Goal: Information Seeking & Learning: Learn about a topic

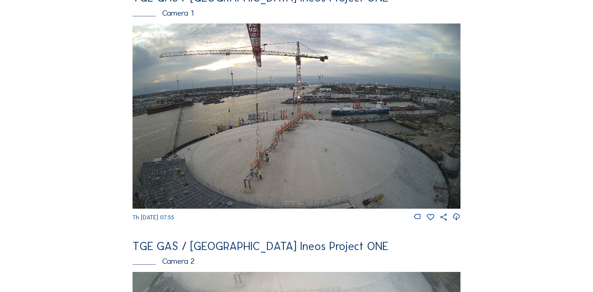
scroll to position [31, 0]
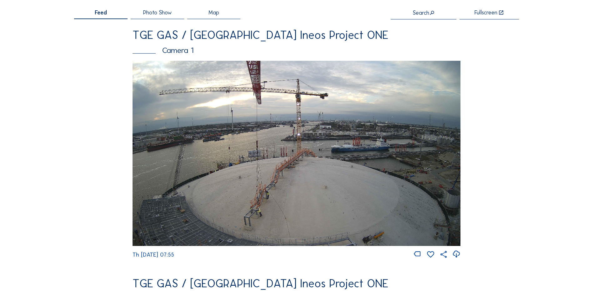
click at [300, 161] on img at bounding box center [297, 153] width 328 height 185
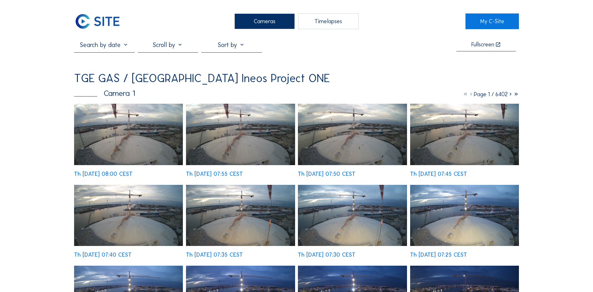
click at [122, 138] on img at bounding box center [128, 134] width 109 height 61
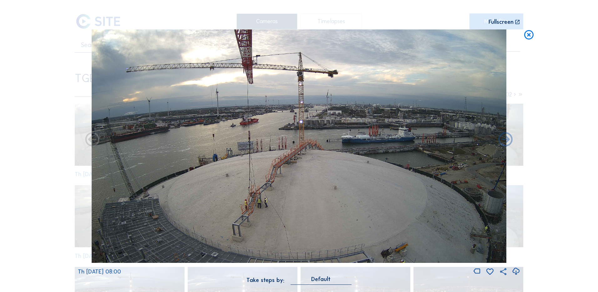
click at [516, 271] on icon at bounding box center [516, 271] width 8 height 10
click at [40, 197] on div "Scroll to travel through time | Press 'Alt' Button + Scroll to Zoom | Click and…" at bounding box center [299, 146] width 598 height 292
click at [528, 39] on icon at bounding box center [528, 35] width 11 height 12
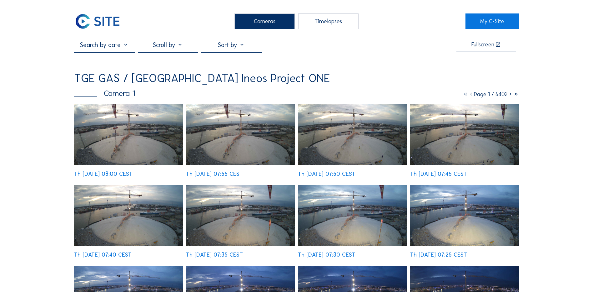
click at [264, 17] on div "Cameras" at bounding box center [265, 21] width 60 height 16
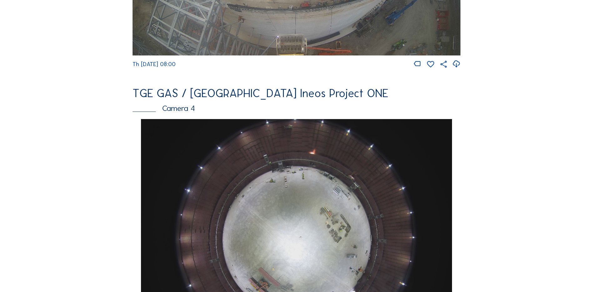
scroll to position [532, 0]
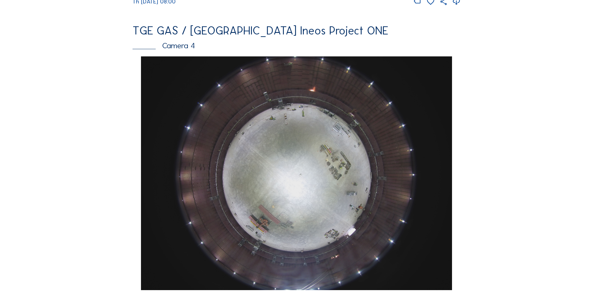
click at [317, 172] on img at bounding box center [296, 172] width 311 height 233
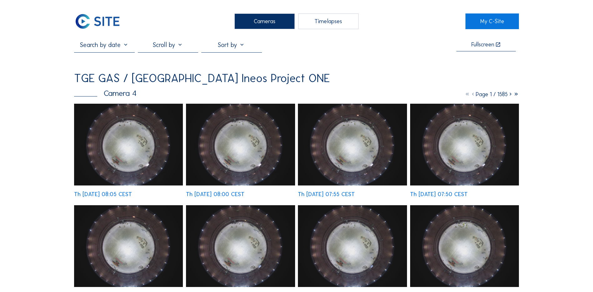
click at [141, 125] on img at bounding box center [128, 145] width 109 height 82
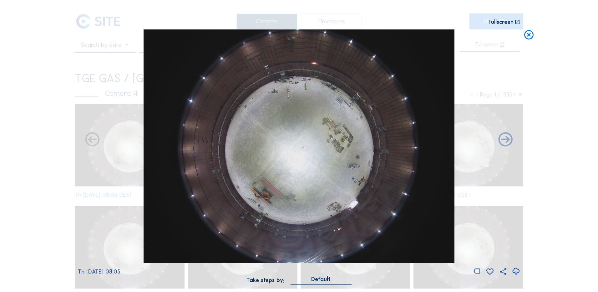
click at [516, 270] on icon at bounding box center [516, 271] width 8 height 10
drag, startPoint x: 49, startPoint y: 106, endPoint x: 283, endPoint y: 72, distance: 236.5
click at [49, 106] on div "Scroll to travel through time | Press 'Alt' Button + Scroll to Zoom | Click and…" at bounding box center [299, 146] width 598 height 292
click at [529, 36] on icon at bounding box center [528, 35] width 11 height 12
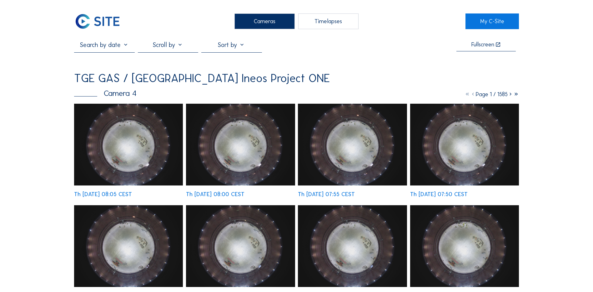
click at [269, 17] on div "Cameras" at bounding box center [265, 21] width 60 height 16
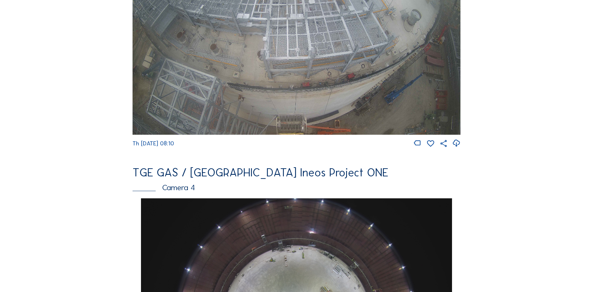
scroll to position [313, 0]
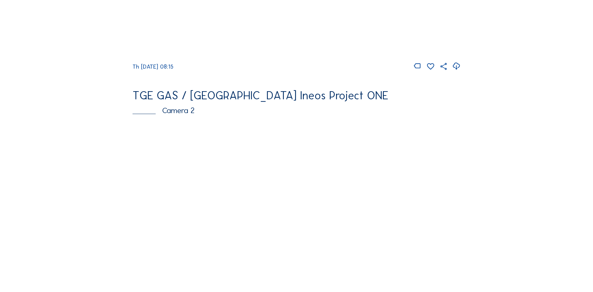
scroll to position [94, 0]
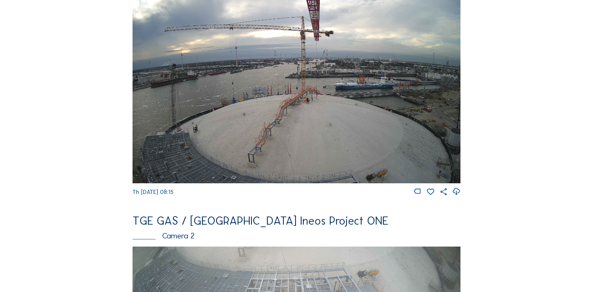
click at [206, 127] on img at bounding box center [297, 90] width 328 height 185
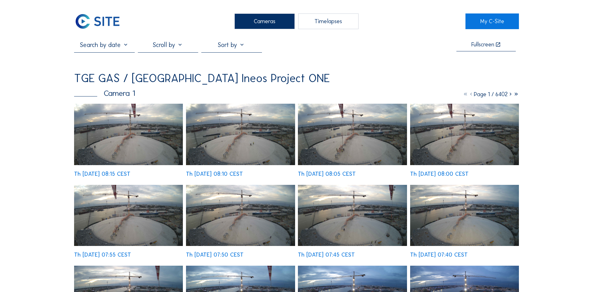
click at [130, 137] on img at bounding box center [128, 134] width 109 height 61
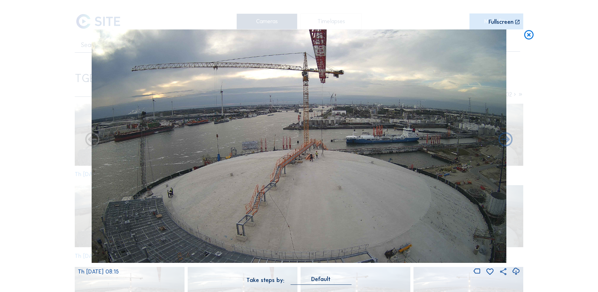
click at [515, 270] on icon at bounding box center [516, 271] width 8 height 10
click at [576, 231] on div "Scroll to travel through time | Press 'Alt' Button + Scroll to Zoom | Click and…" at bounding box center [299, 146] width 598 height 292
click at [529, 33] on icon at bounding box center [528, 35] width 11 height 12
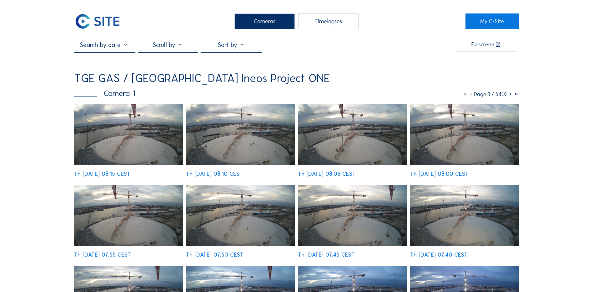
click at [261, 23] on div "Cameras" at bounding box center [265, 21] width 60 height 16
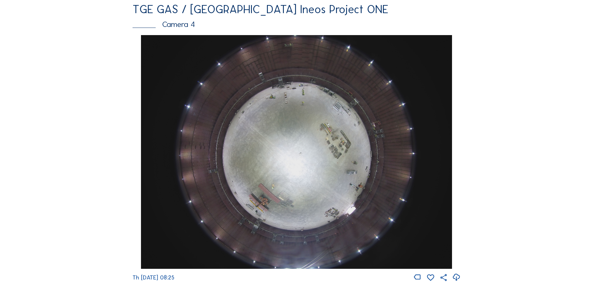
scroll to position [563, 0]
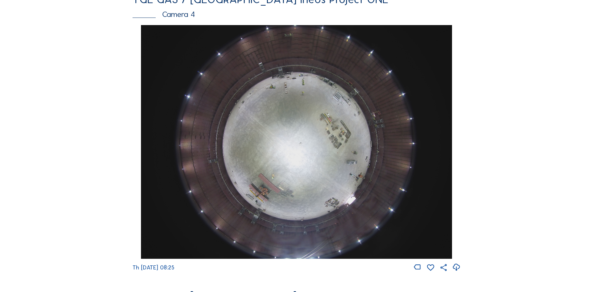
click at [300, 132] on img at bounding box center [296, 141] width 311 height 233
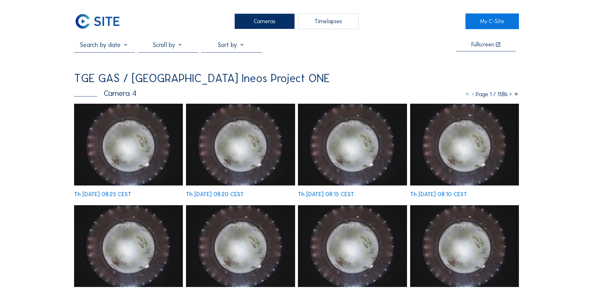
click at [121, 140] on img at bounding box center [128, 145] width 109 height 82
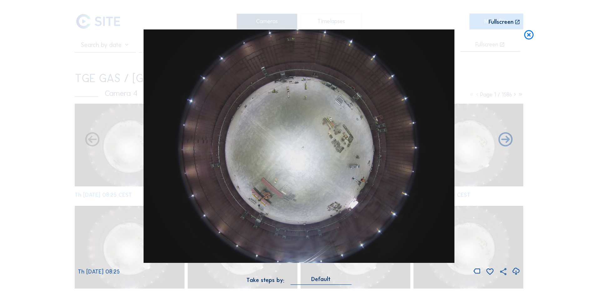
click at [515, 270] on icon at bounding box center [516, 271] width 8 height 10
drag, startPoint x: 33, startPoint y: 139, endPoint x: 39, endPoint y: 135, distance: 8.3
click at [33, 139] on div "Scroll to travel through time | Press 'Alt' Button + Scroll to Zoom | Click and…" at bounding box center [299, 146] width 598 height 292
click at [528, 38] on icon at bounding box center [528, 35] width 11 height 12
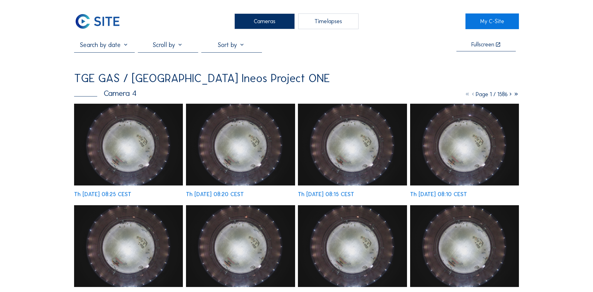
click at [264, 18] on div "Cameras" at bounding box center [265, 21] width 60 height 16
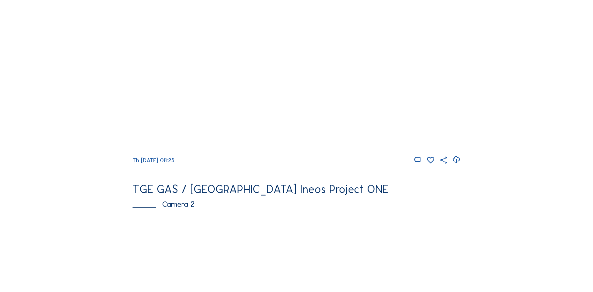
scroll to position [125, 0]
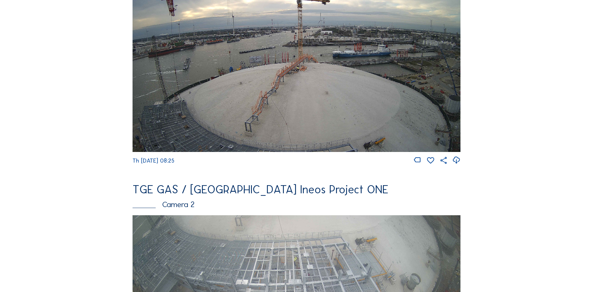
click at [251, 67] on img at bounding box center [297, 59] width 328 height 185
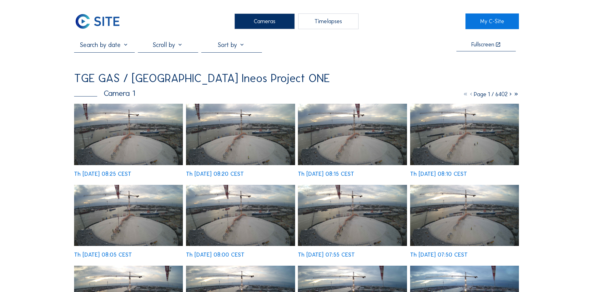
click at [119, 140] on img at bounding box center [128, 134] width 109 height 61
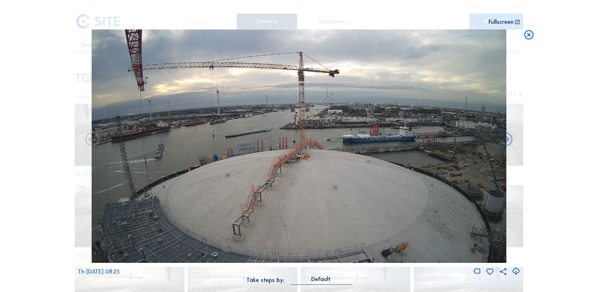
click at [518, 271] on icon at bounding box center [516, 271] width 8 height 10
click at [38, 120] on div "Scroll to travel through time | Press 'Alt' Button + Scroll to Zoom | Click and…" at bounding box center [299, 146] width 598 height 292
click at [527, 36] on icon at bounding box center [528, 35] width 11 height 12
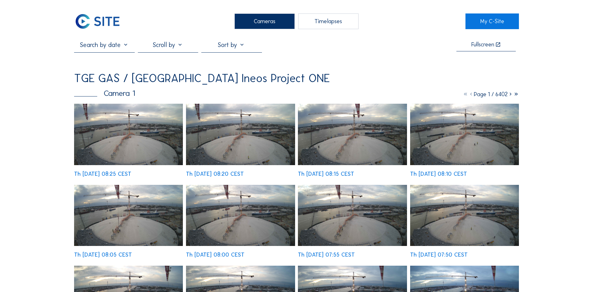
click at [269, 20] on div "Cameras" at bounding box center [265, 21] width 60 height 16
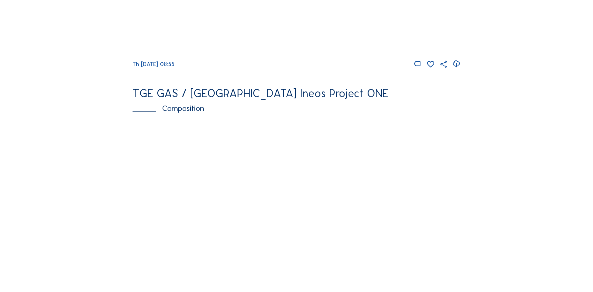
scroll to position [876, 0]
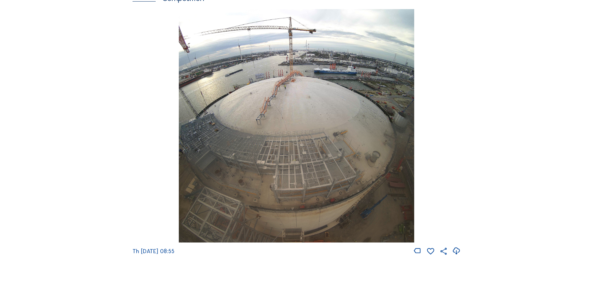
click at [300, 99] on img at bounding box center [296, 125] width 235 height 233
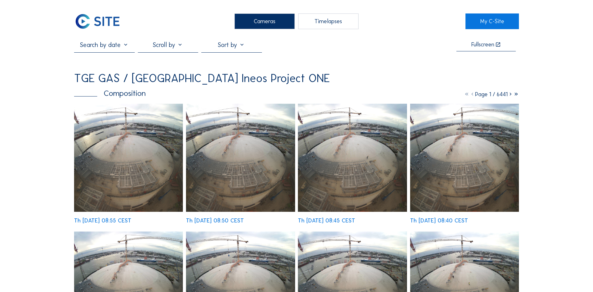
click at [140, 157] on img at bounding box center [128, 158] width 109 height 108
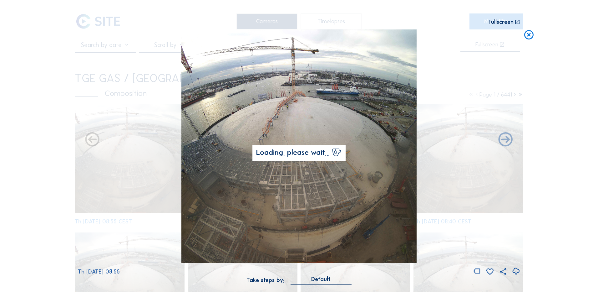
click at [516, 271] on icon at bounding box center [516, 271] width 8 height 10
click at [40, 105] on div "Scroll to travel through time | Press 'Alt' Button + Scroll to Zoom | Click and…" at bounding box center [299, 146] width 598 height 292
click at [529, 37] on icon at bounding box center [528, 35] width 11 height 12
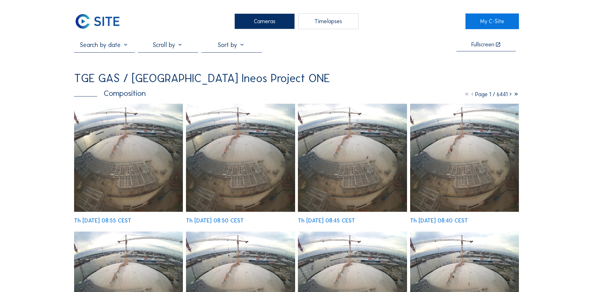
click at [259, 25] on div "Cameras" at bounding box center [265, 21] width 60 height 16
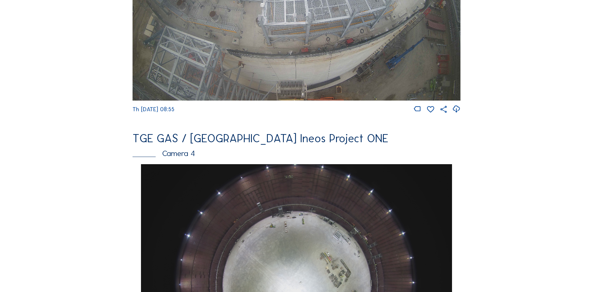
scroll to position [594, 0]
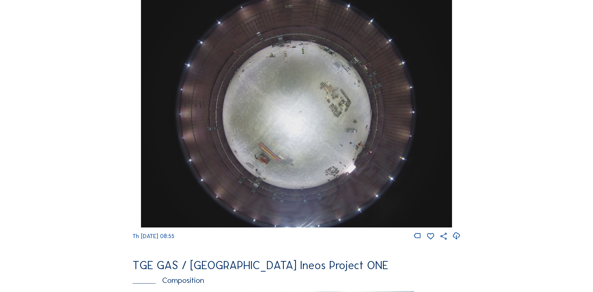
click at [307, 123] on img at bounding box center [296, 110] width 311 height 233
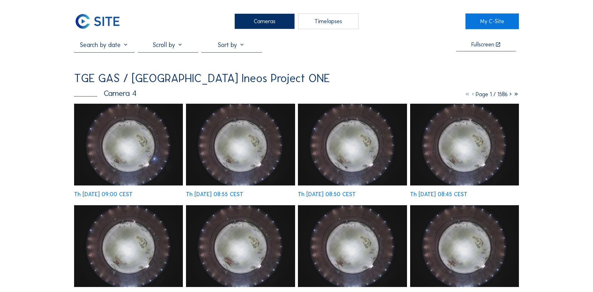
click at [133, 138] on img at bounding box center [128, 145] width 109 height 82
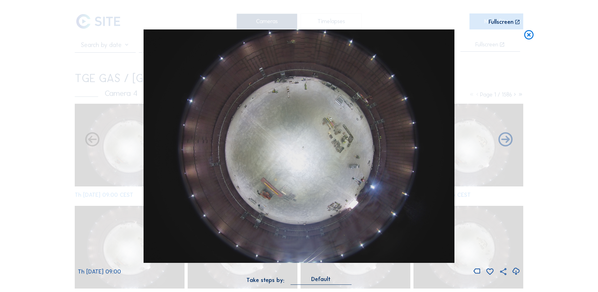
click at [528, 34] on icon at bounding box center [528, 35] width 11 height 12
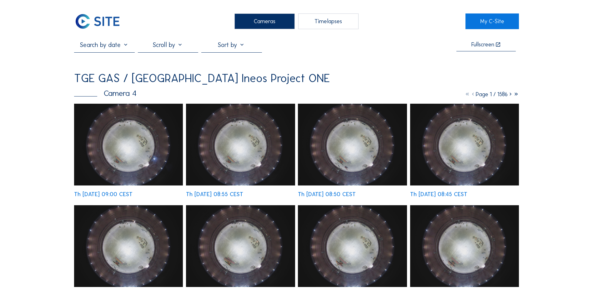
click at [265, 22] on div "Cameras" at bounding box center [265, 21] width 60 height 16
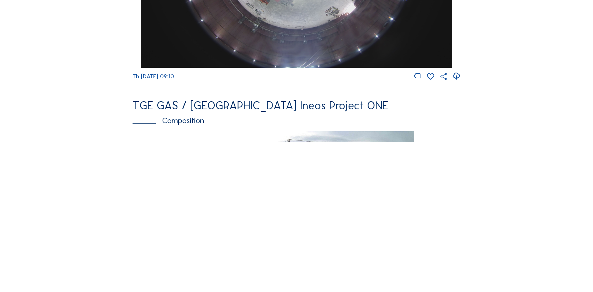
scroll to position [845, 0]
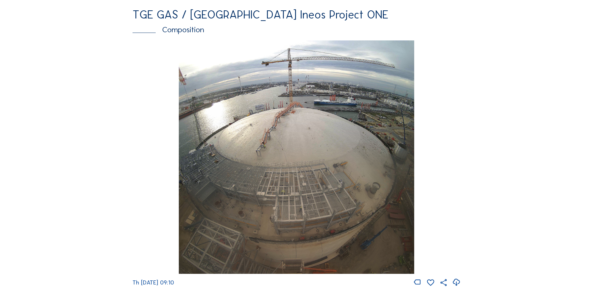
click at [240, 127] on img at bounding box center [296, 156] width 235 height 233
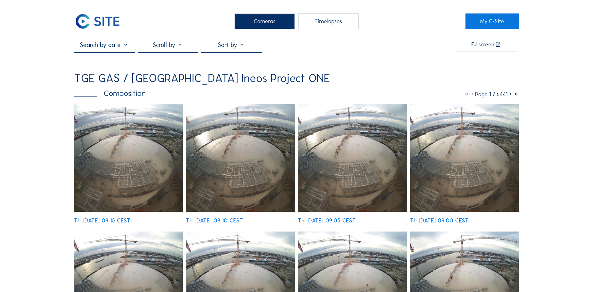
click at [135, 125] on img at bounding box center [128, 158] width 109 height 108
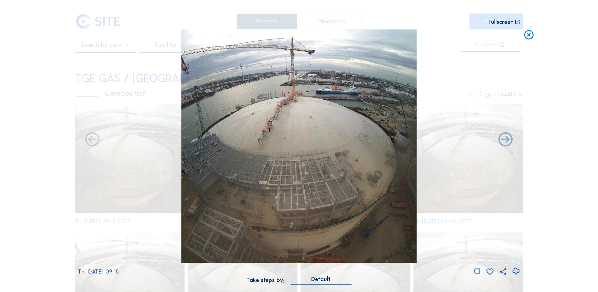
click at [517, 270] on icon at bounding box center [516, 271] width 8 height 10
click at [52, 150] on div "Scroll to travel through time | Press 'Alt' Button + Scroll to Zoom | Click and…" at bounding box center [299, 146] width 598 height 292
click at [526, 38] on icon at bounding box center [528, 35] width 11 height 12
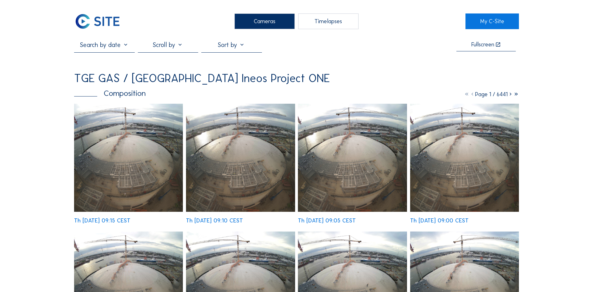
click at [238, 22] on div "Cameras" at bounding box center [265, 21] width 60 height 16
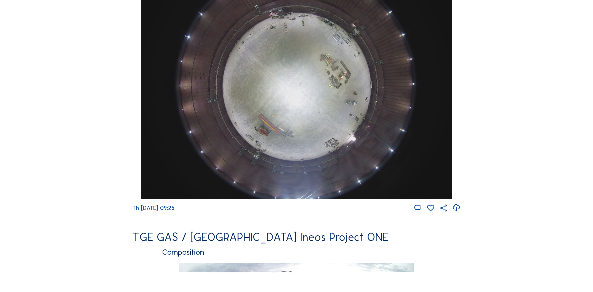
scroll to position [626, 0]
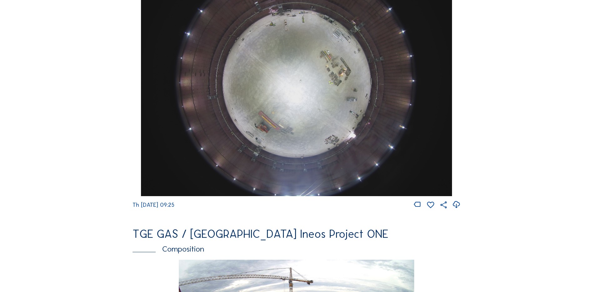
click at [300, 118] on img at bounding box center [296, 78] width 311 height 233
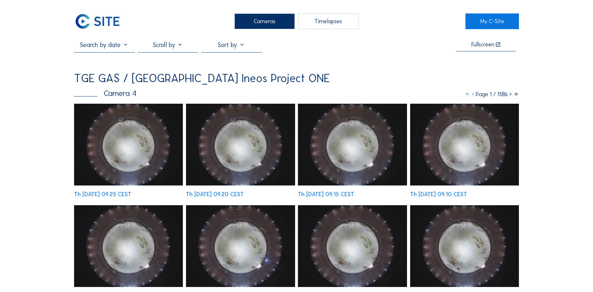
click at [132, 145] on img at bounding box center [128, 145] width 109 height 82
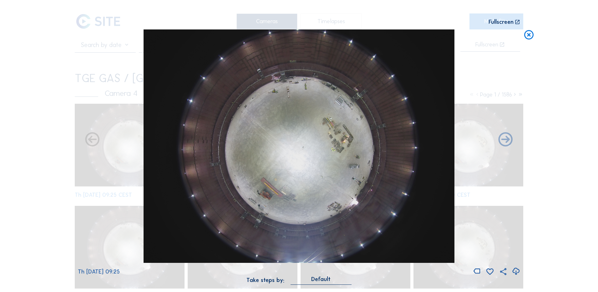
click at [529, 34] on icon at bounding box center [528, 35] width 11 height 12
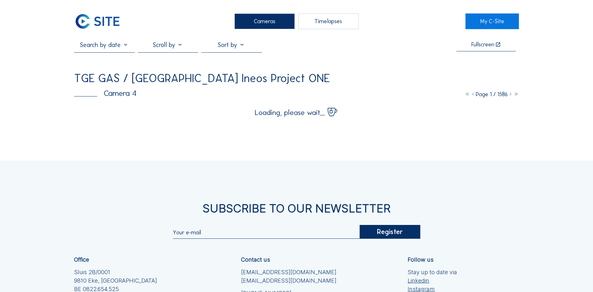
click at [261, 22] on div "Cameras" at bounding box center [265, 21] width 60 height 16
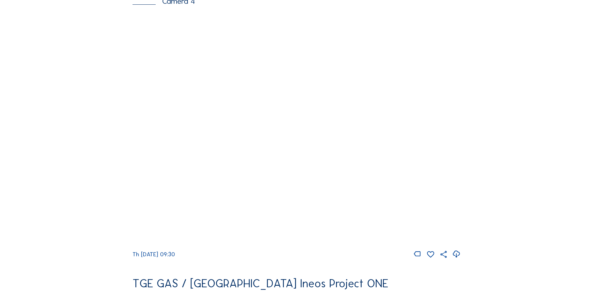
scroll to position [588, 0]
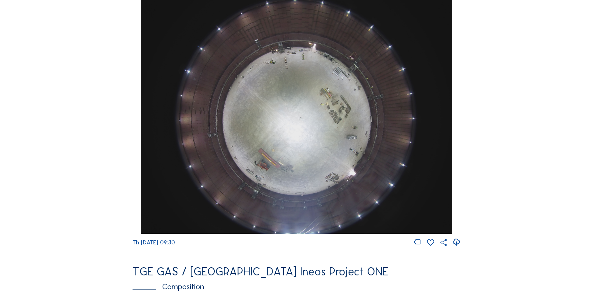
click at [287, 149] on img at bounding box center [296, 116] width 311 height 233
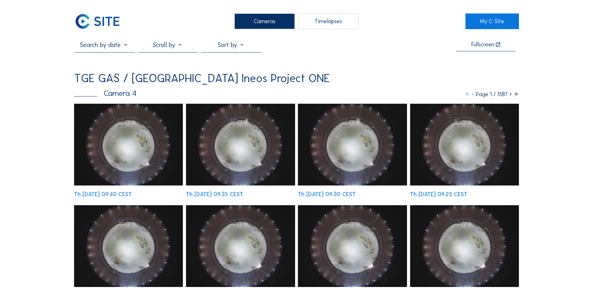
click at [130, 137] on img at bounding box center [128, 145] width 109 height 82
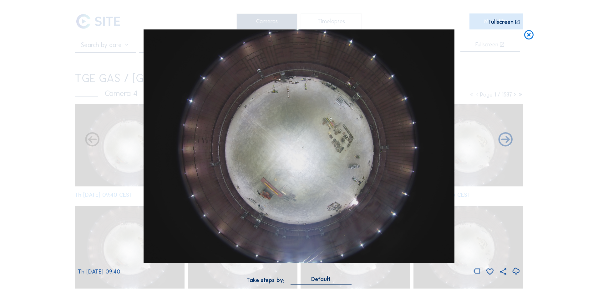
click at [515, 270] on icon at bounding box center [516, 271] width 8 height 10
